Goal: Navigation & Orientation: Find specific page/section

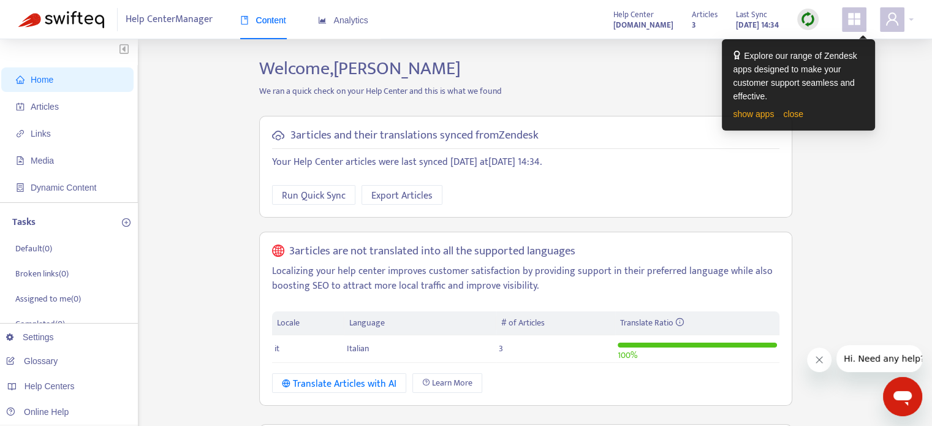
click at [212, 159] on div "Home Articles Links Media Dynamic Content Tasks Default ( 0 ) Broken links ( 0 …" at bounding box center [465, 418] width 895 height 721
click at [168, 22] on span "Help Center Manager" at bounding box center [169, 19] width 87 height 23
click at [168, 19] on span "Help Center Manager" at bounding box center [169, 19] width 87 height 23
click at [268, 19] on span "Content" at bounding box center [263, 20] width 46 height 10
